Goal: Task Accomplishment & Management: Use online tool/utility

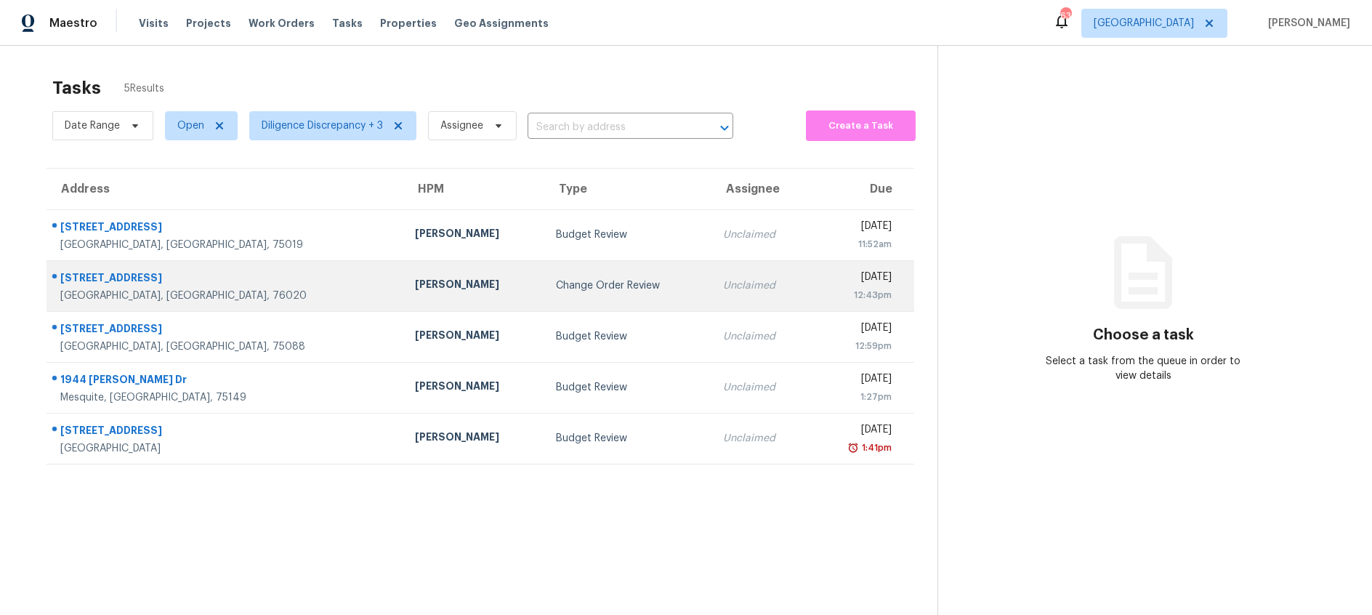
click at [544, 299] on td "Change Order Review" at bounding box center [627, 285] width 167 height 51
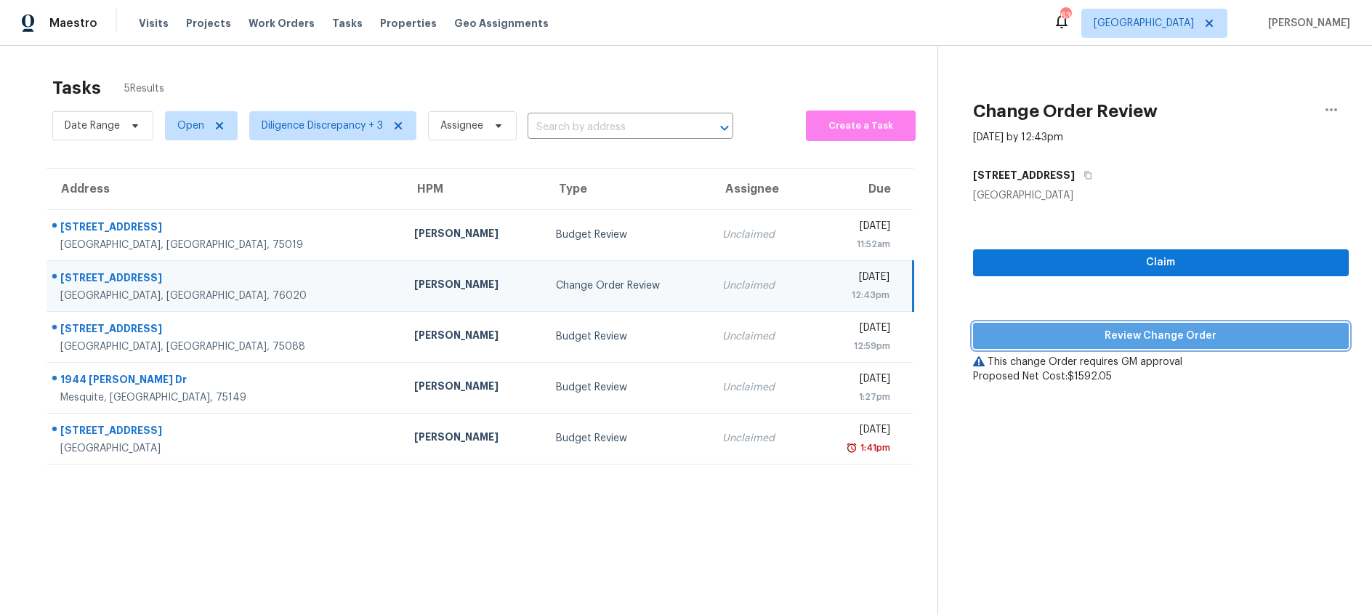
click at [1095, 334] on span "Review Change Order" at bounding box center [1160, 336] width 352 height 18
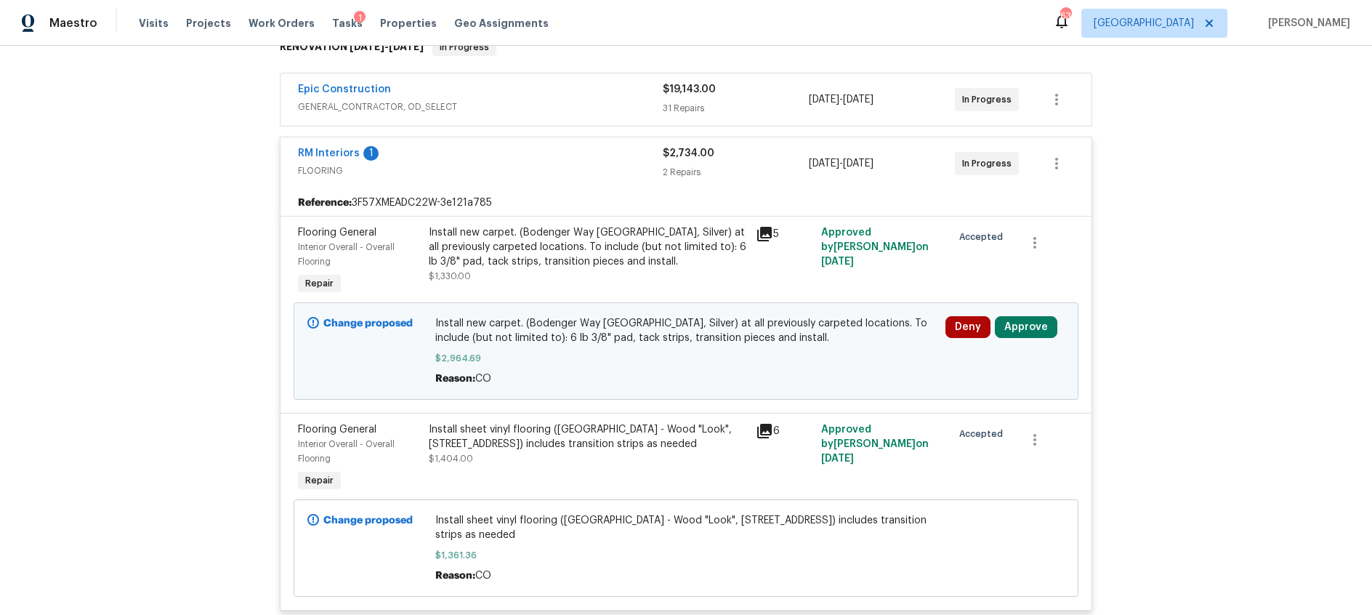
scroll to position [253, 0]
click at [1025, 321] on button "Approve" at bounding box center [1026, 326] width 62 height 22
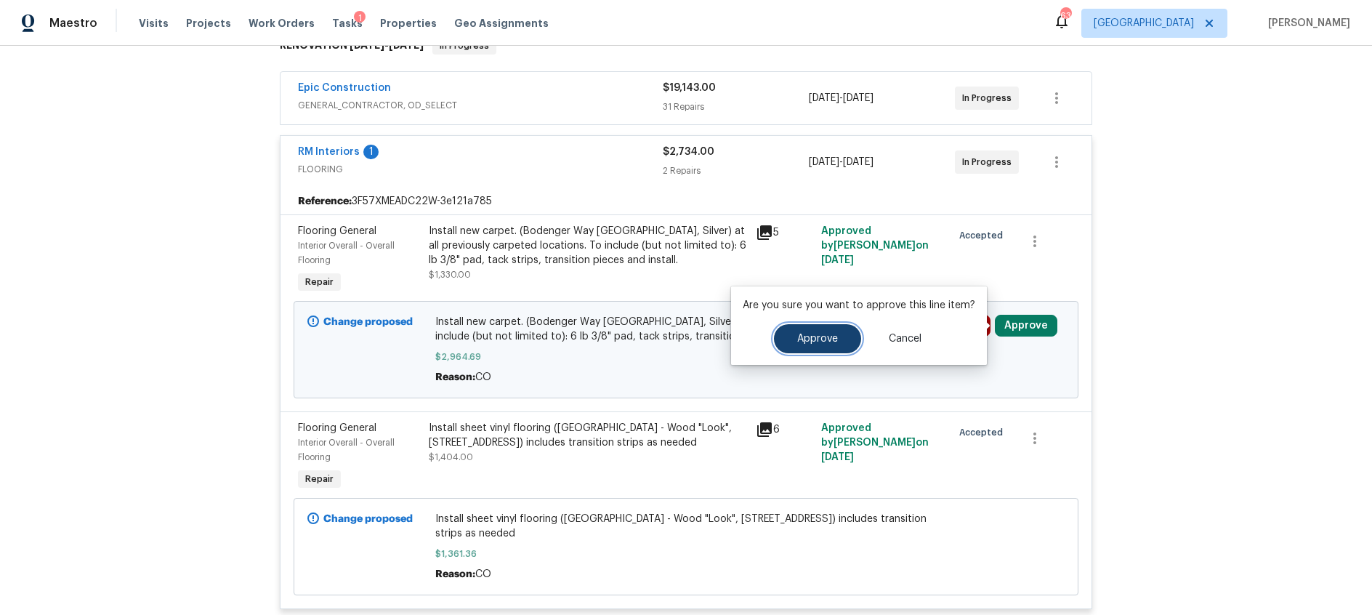
click at [845, 344] on button "Approve" at bounding box center [817, 338] width 87 height 29
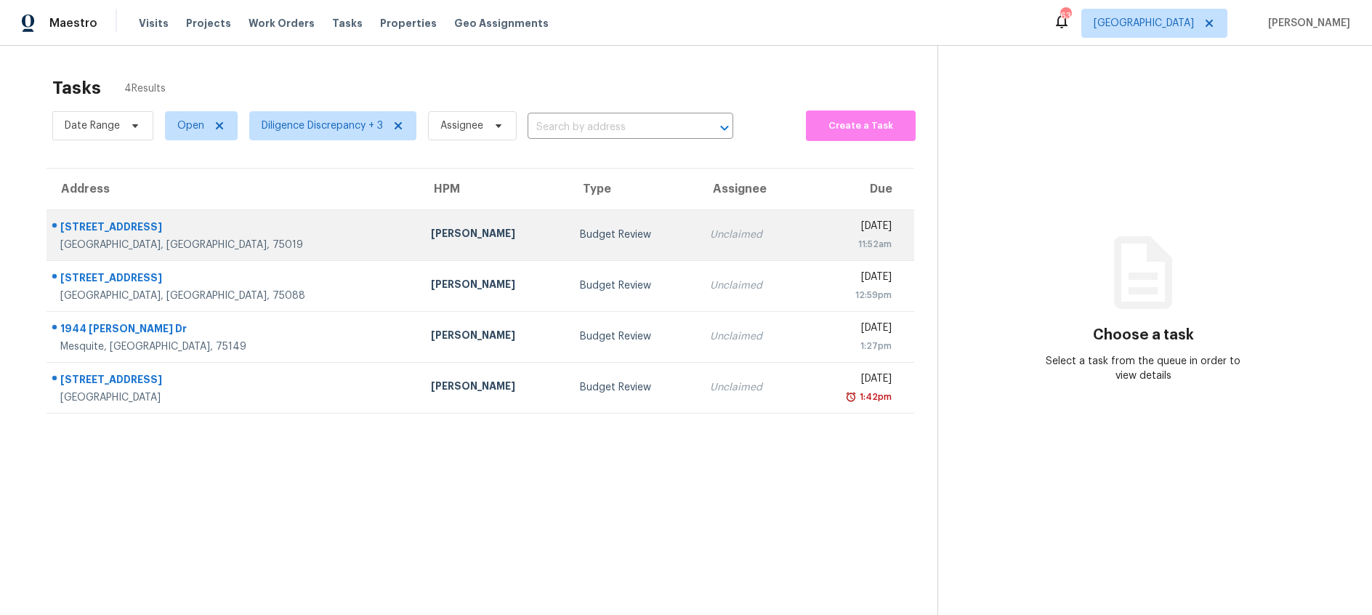
click at [580, 238] on div "Budget Review" at bounding box center [633, 234] width 107 height 15
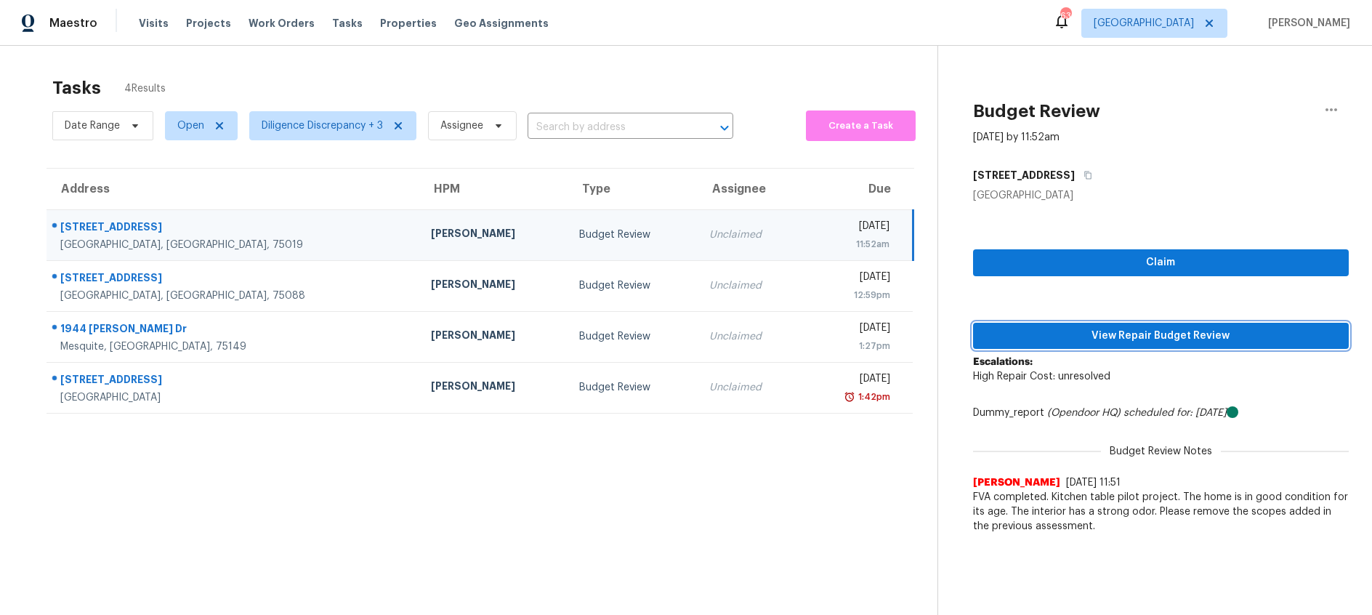
click at [1051, 330] on span "View Repair Budget Review" at bounding box center [1160, 336] width 352 height 18
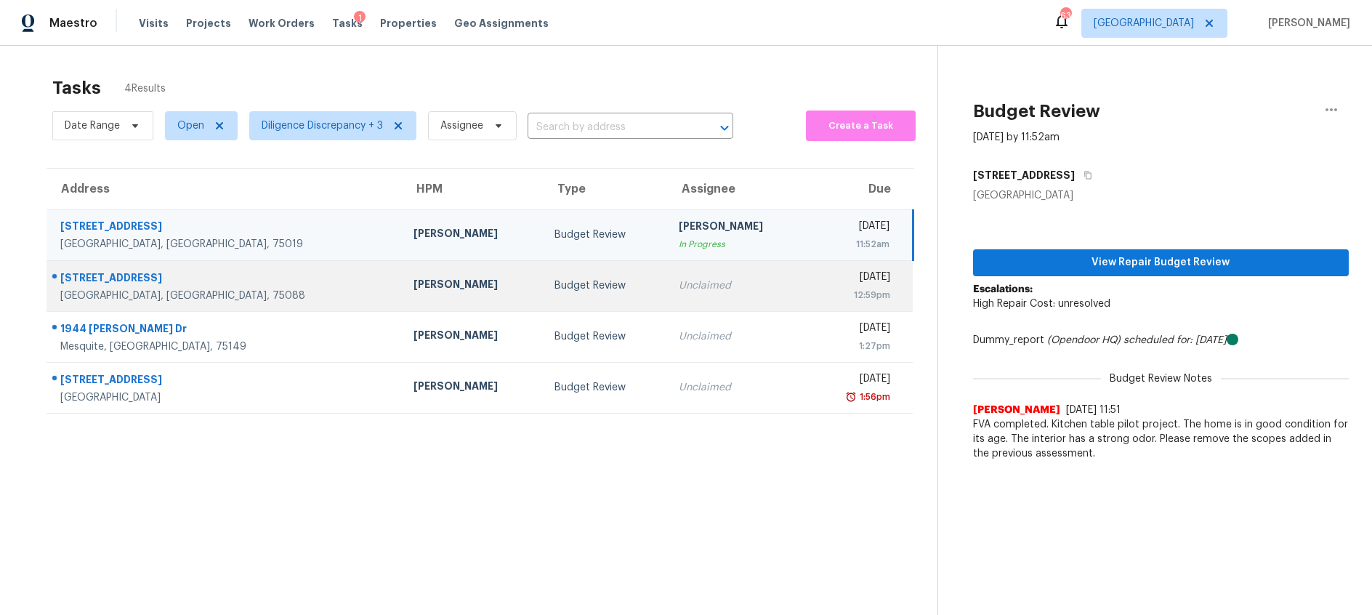
click at [543, 302] on td "Budget Review" at bounding box center [605, 285] width 124 height 51
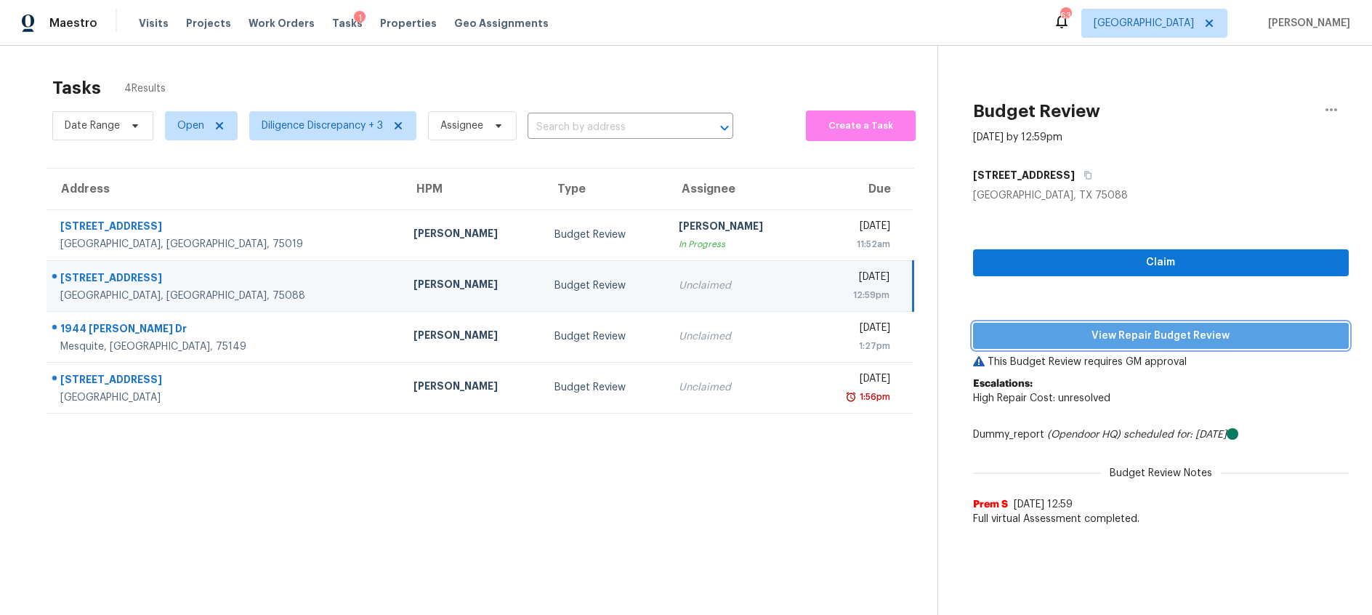
click at [1096, 336] on span "View Repair Budget Review" at bounding box center [1160, 336] width 352 height 18
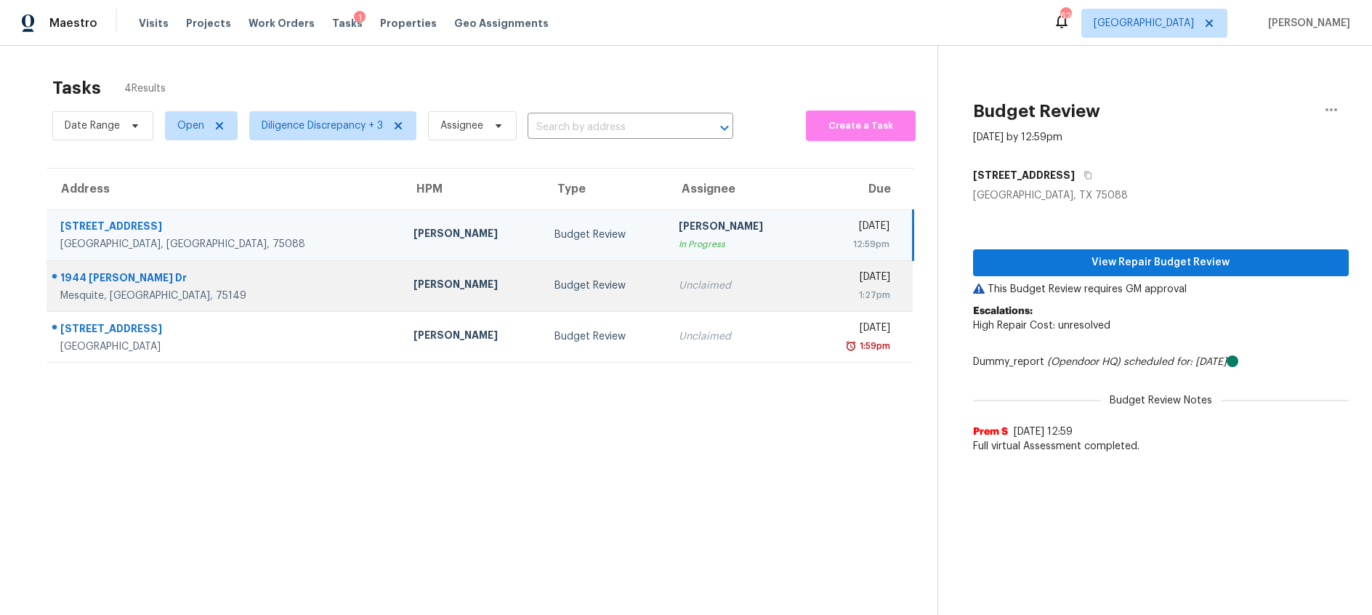
click at [567, 296] on td "Budget Review" at bounding box center [605, 285] width 124 height 51
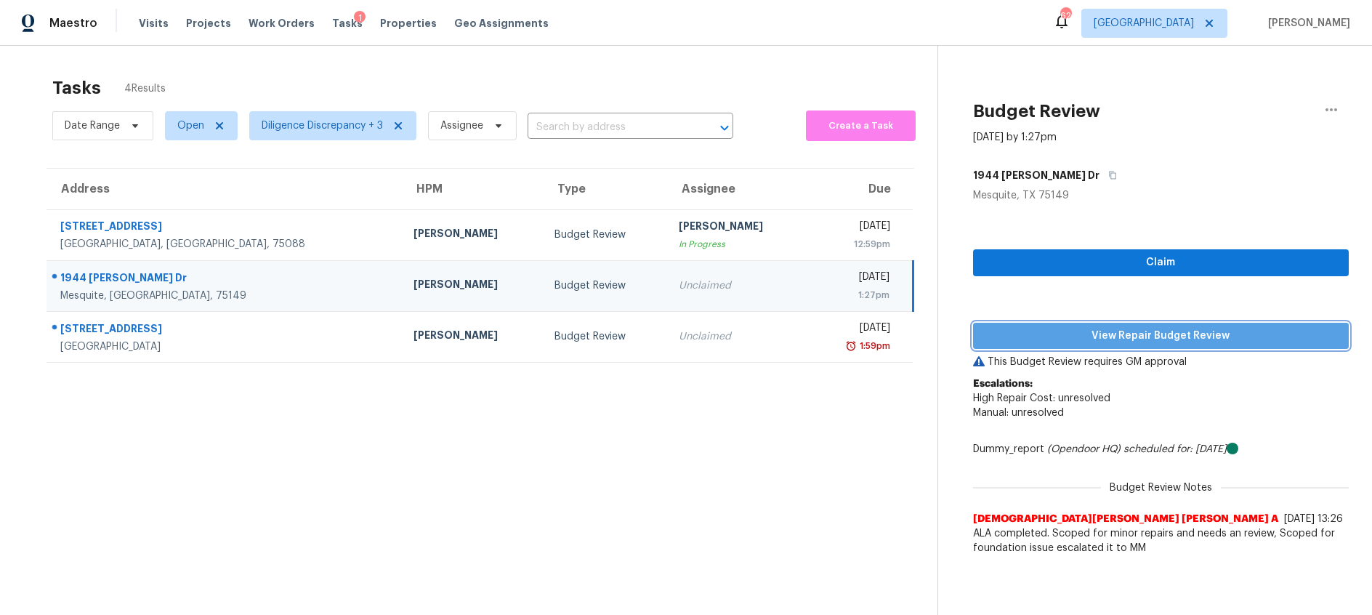
click at [1064, 334] on span "View Repair Budget Review" at bounding box center [1160, 336] width 352 height 18
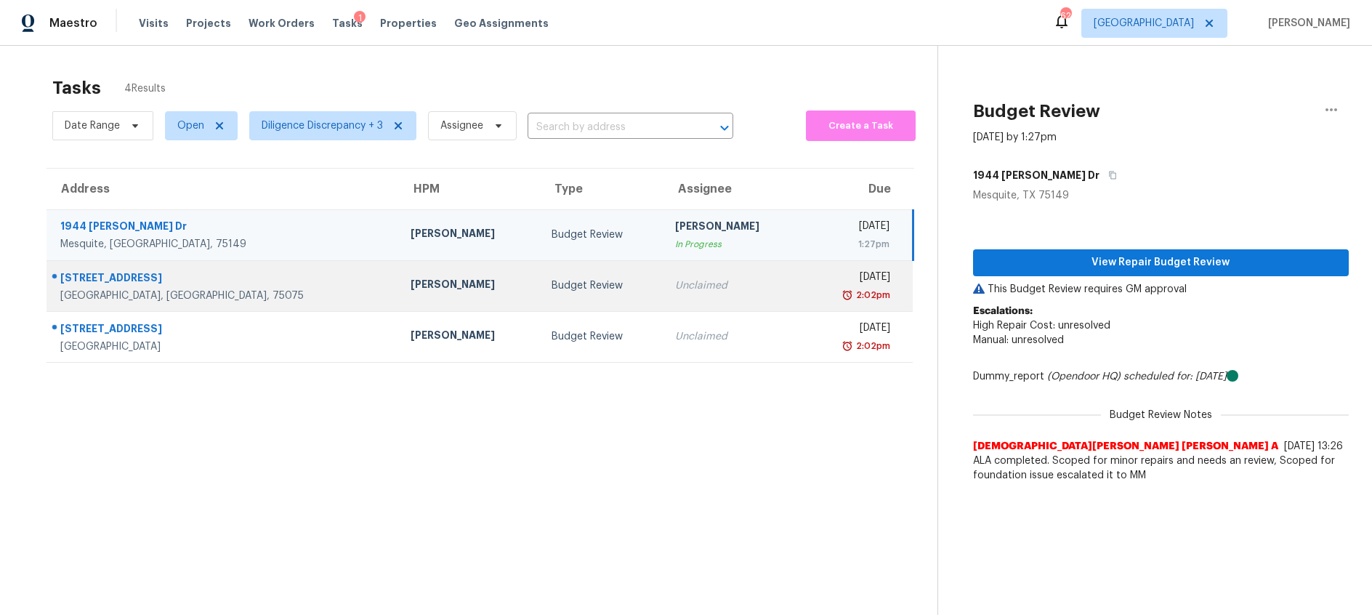
click at [663, 304] on td "Unclaimed" at bounding box center [733, 285] width 141 height 51
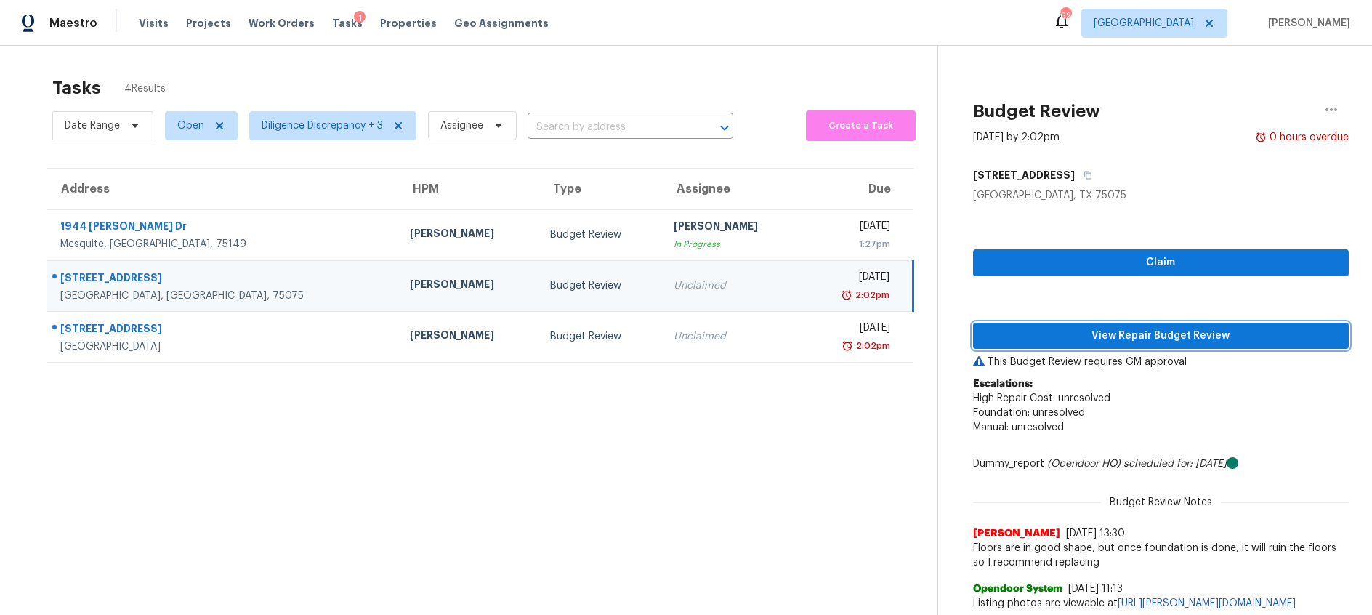
click at [1125, 337] on span "View Repair Budget Review" at bounding box center [1160, 336] width 352 height 18
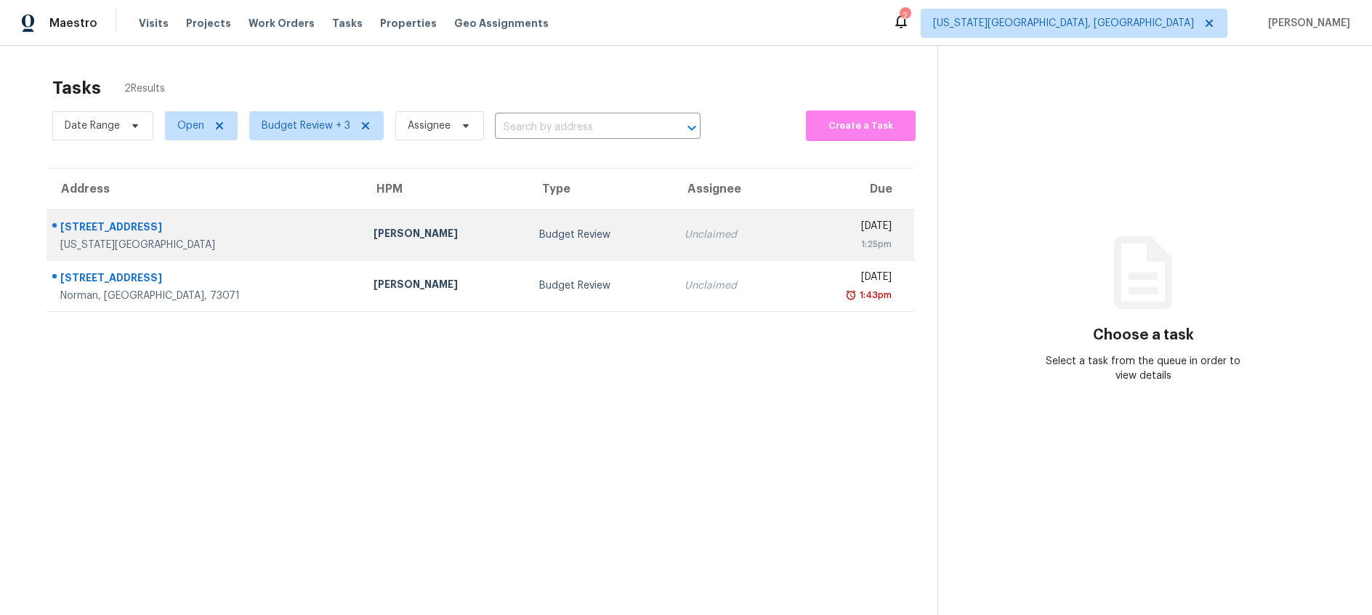
click at [539, 230] on div "Budget Review" at bounding box center [600, 234] width 122 height 15
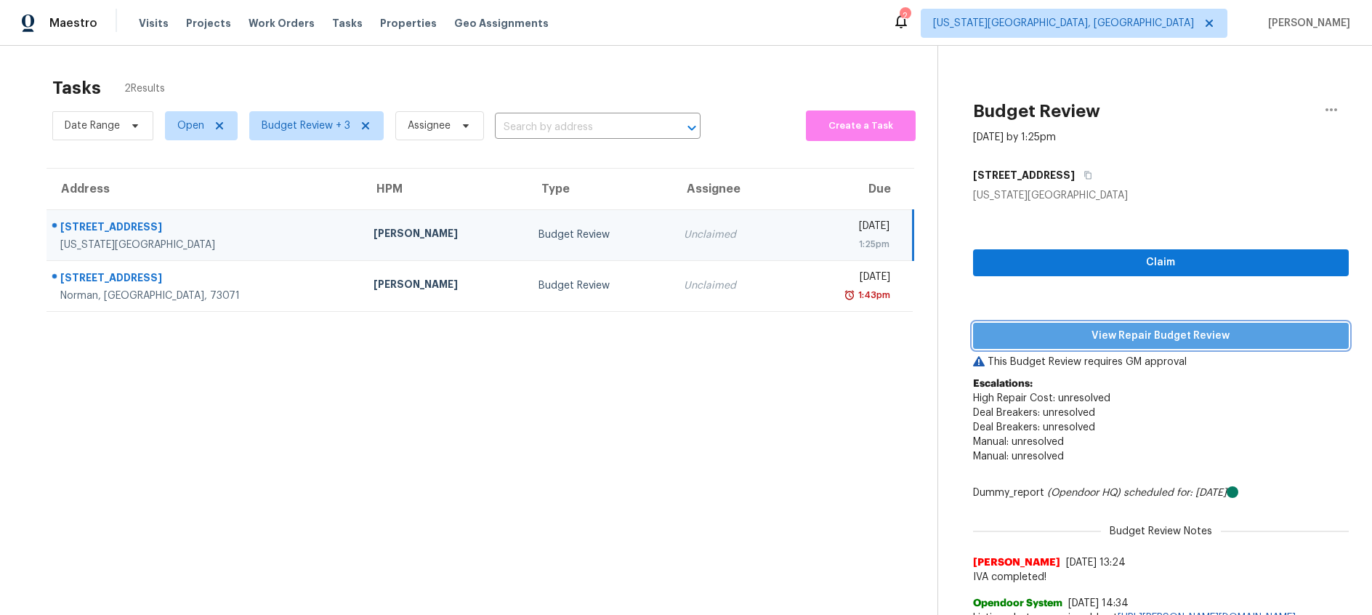
click at [1091, 327] on span "View Repair Budget Review" at bounding box center [1160, 336] width 352 height 18
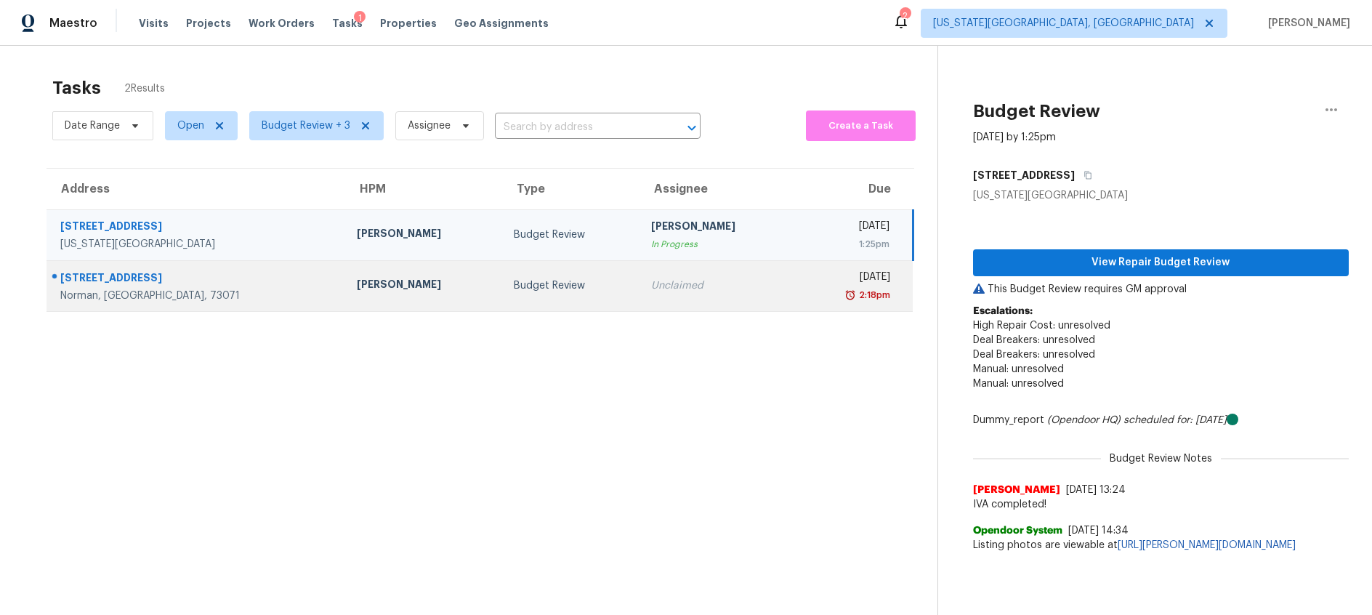
click at [502, 300] on td "Budget Review" at bounding box center [570, 285] width 137 height 51
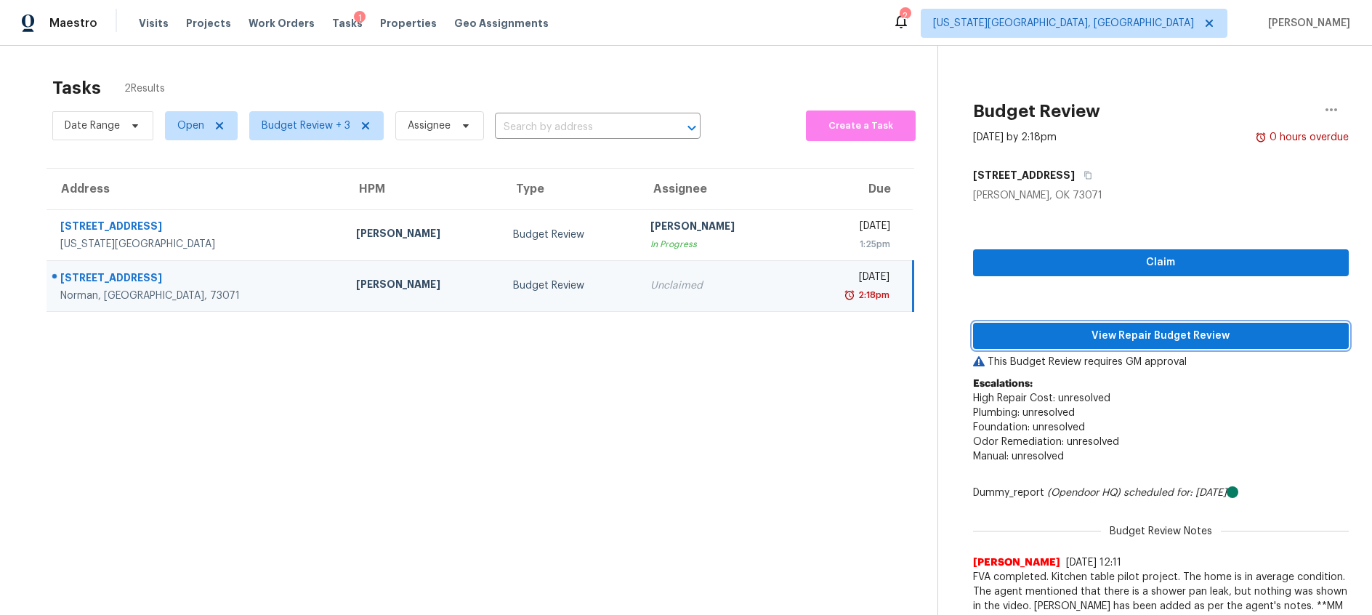
click at [1068, 331] on span "View Repair Budget Review" at bounding box center [1160, 336] width 352 height 18
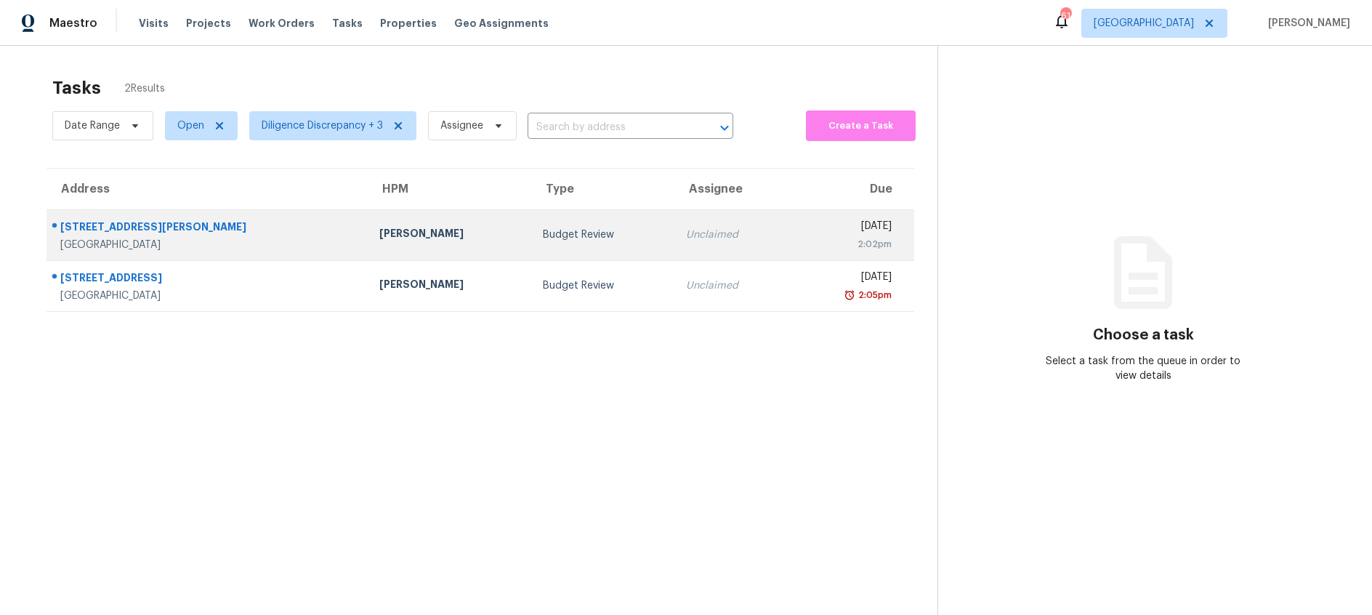
click at [686, 232] on div "Unclaimed" at bounding box center [732, 234] width 92 height 15
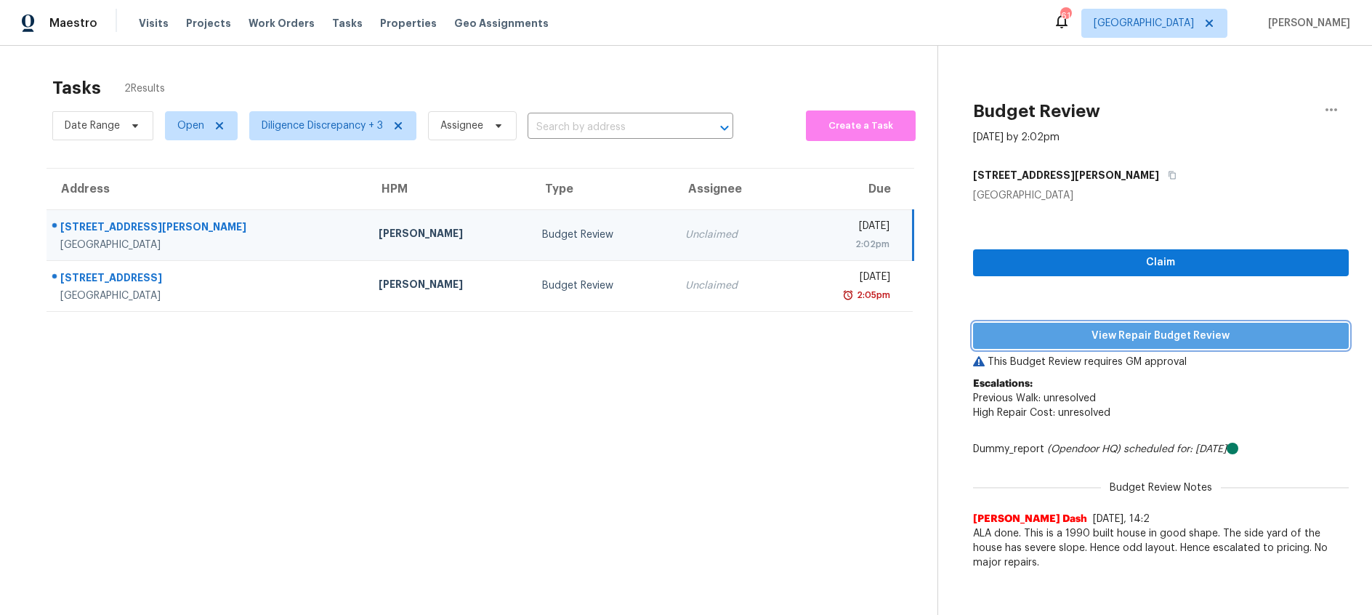
click at [1110, 335] on span "View Repair Budget Review" at bounding box center [1160, 336] width 352 height 18
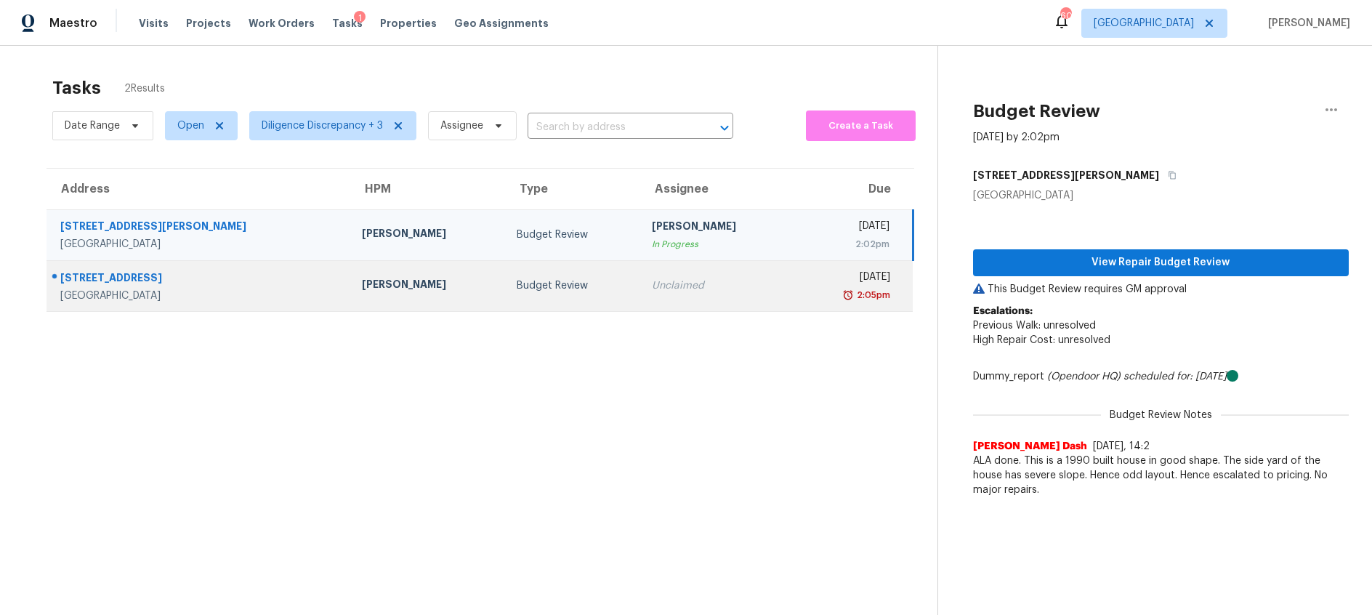
click at [517, 291] on div "Budget Review" at bounding box center [573, 285] width 113 height 15
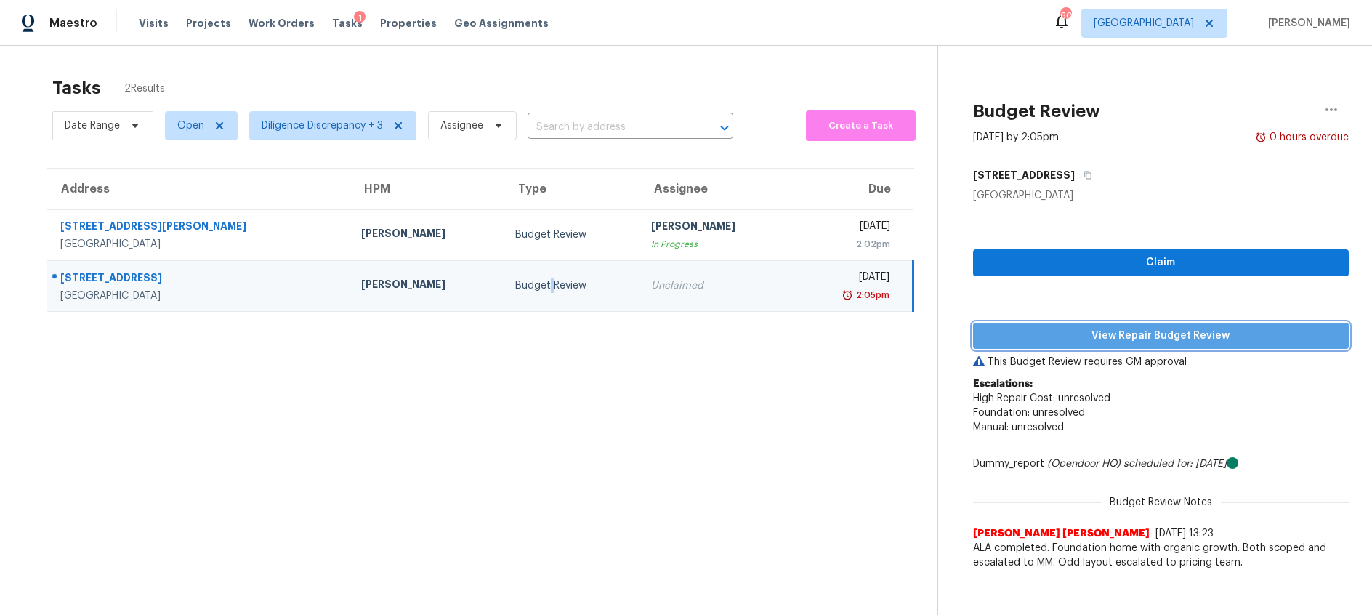
click at [1100, 332] on span "View Repair Budget Review" at bounding box center [1160, 336] width 352 height 18
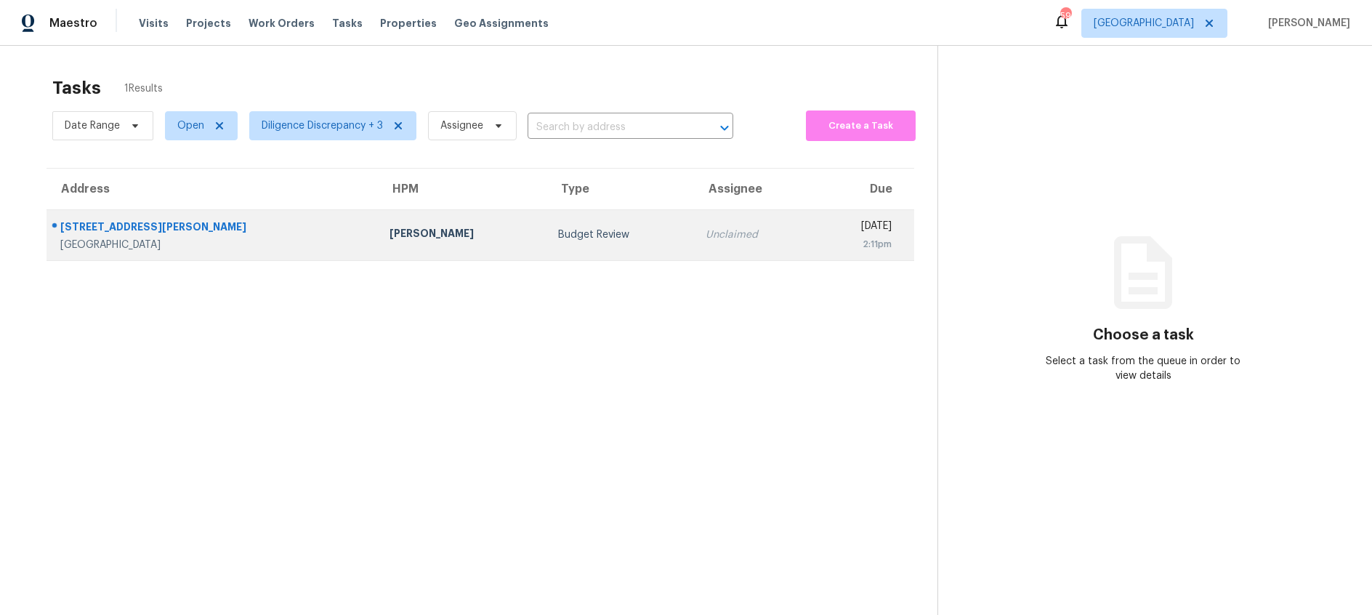
click at [558, 230] on div "Budget Review" at bounding box center [620, 234] width 125 height 15
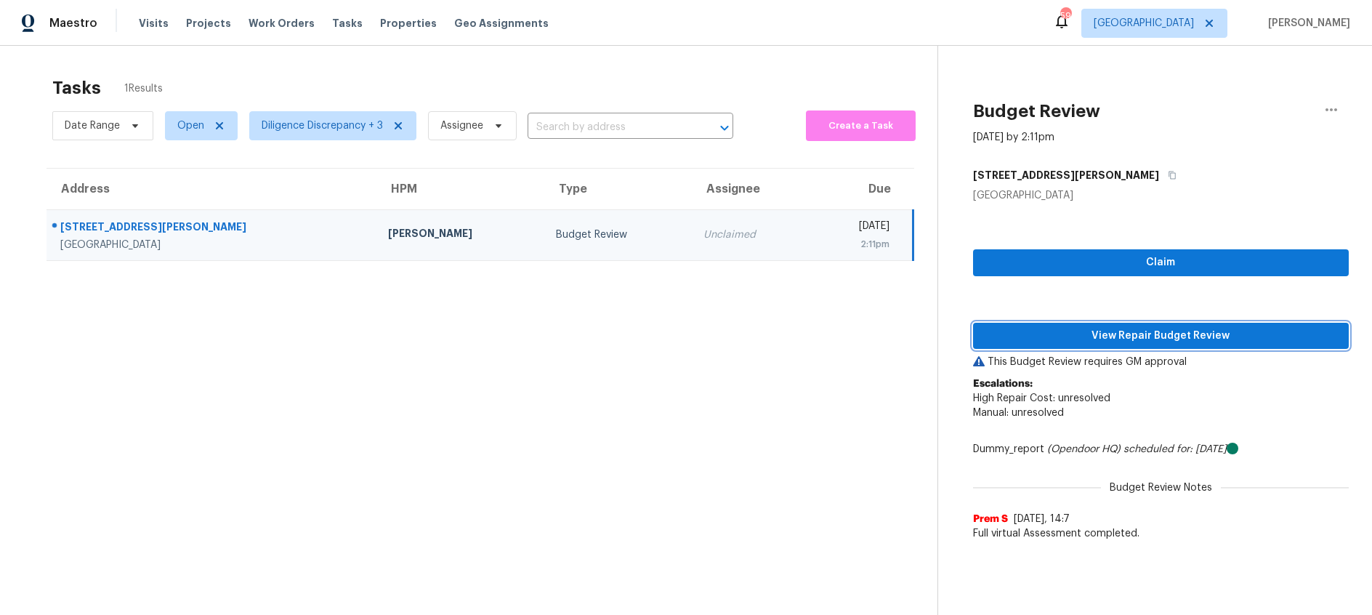
click at [1107, 330] on span "View Repair Budget Review" at bounding box center [1160, 336] width 352 height 18
